Goal: Task Accomplishment & Management: Use online tool/utility

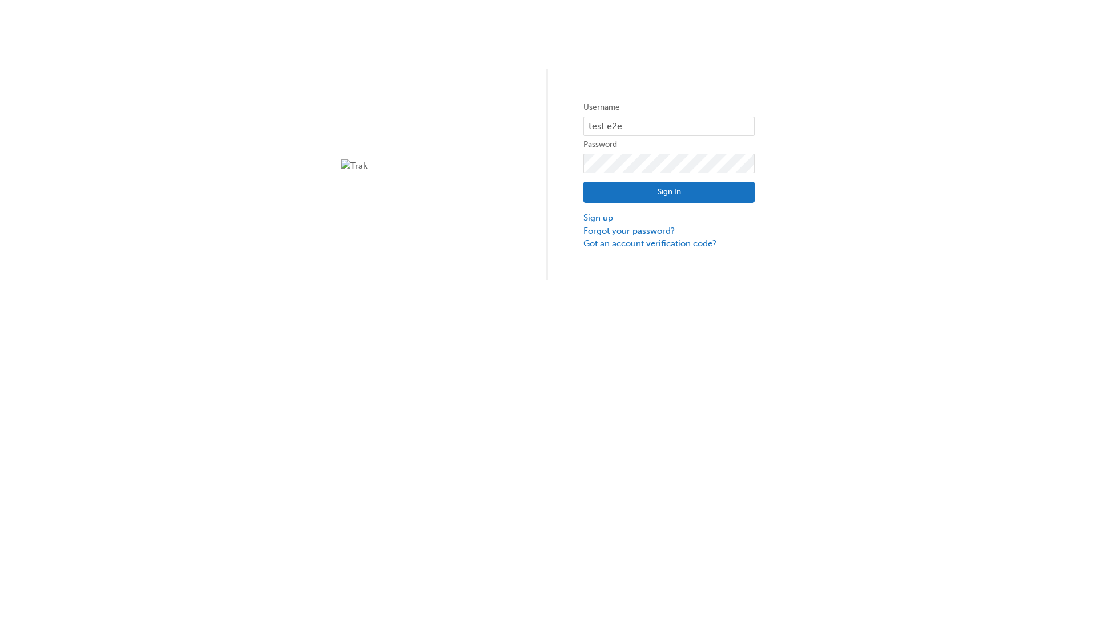
type input "test.e2e.user14"
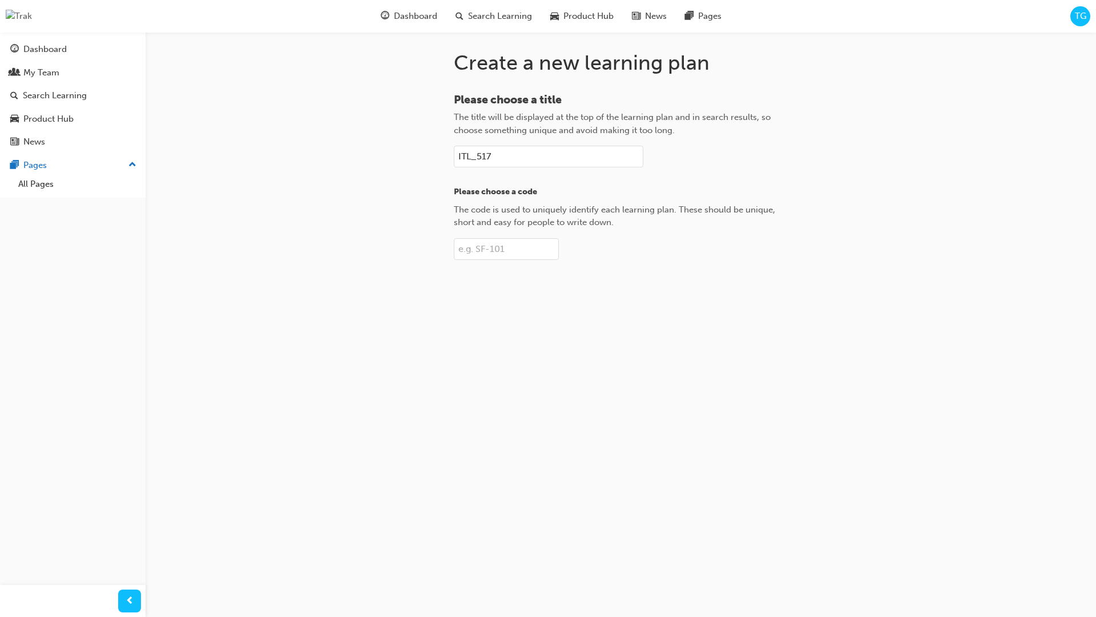
type input "ITL_517"
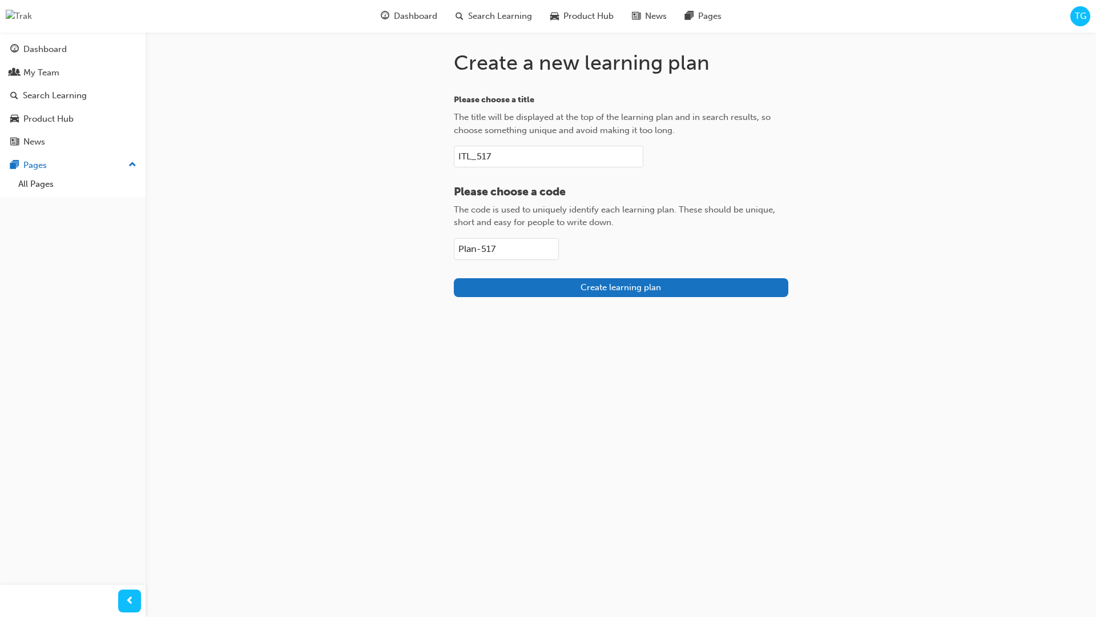
type input "Plan-517"
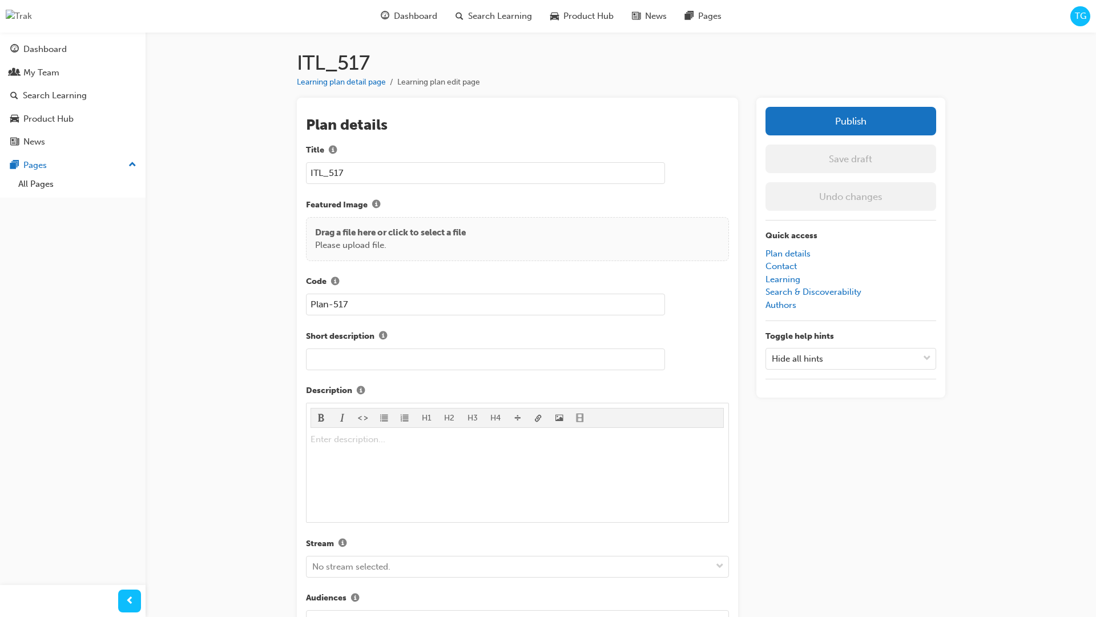
scroll to position [162, 0]
